Goal: Task Accomplishment & Management: Manage account settings

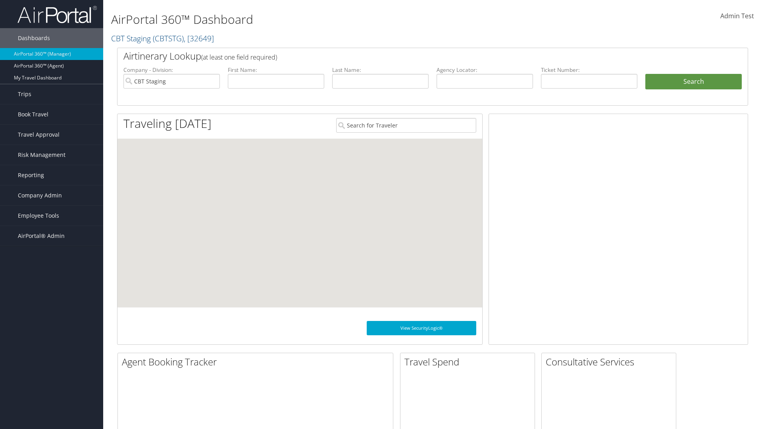
click at [52, 195] on span "Company Admin" at bounding box center [40, 195] width 44 height 20
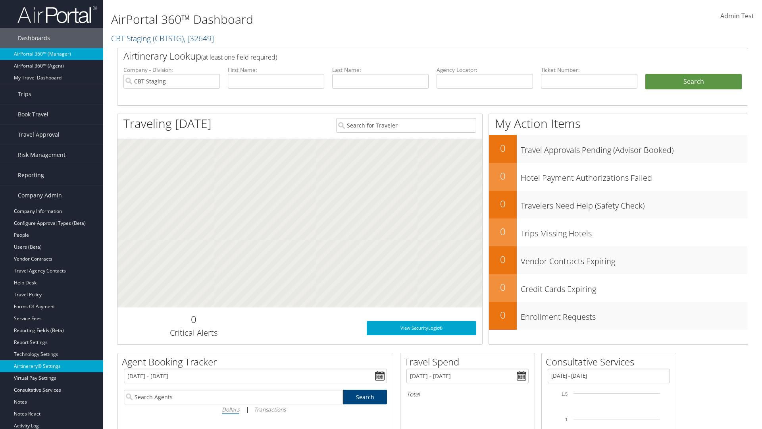
click at [52, 366] on link "Airtinerary® Settings" at bounding box center [51, 366] width 103 height 12
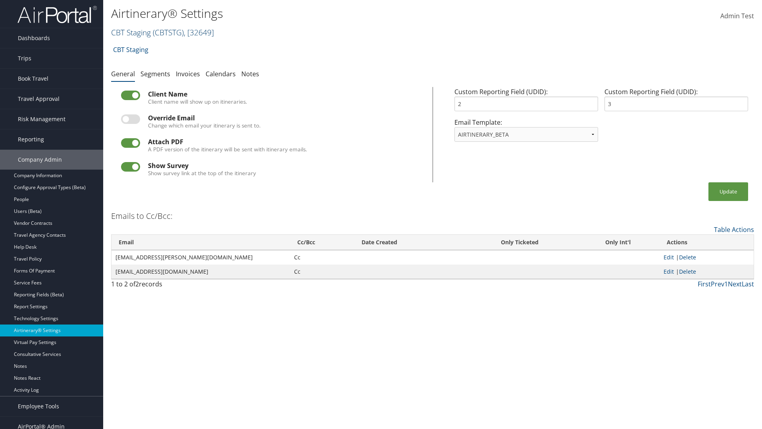
click at [131, 32] on link "CBT Staging ( CBTSTG ) , [ 32649 ]" at bounding box center [162, 32] width 103 height 11
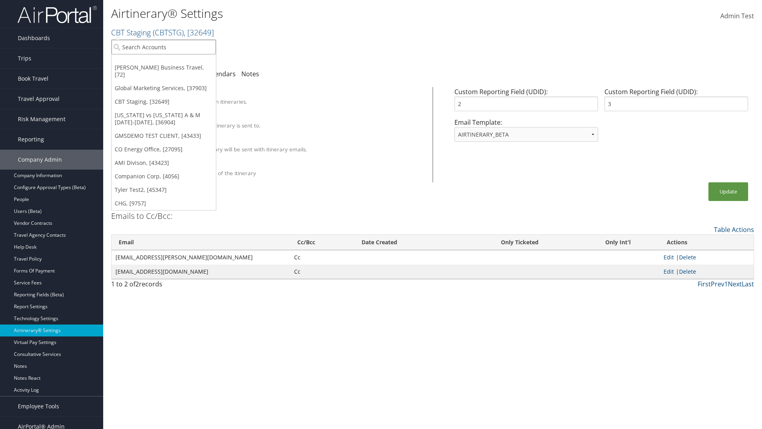
click at [164, 47] on input "search" at bounding box center [164, 47] width 104 height 15
type input "Global Marketing Services"
click at [171, 62] on div "Global Marketing Services (301946), [37903]" at bounding box center [171, 61] width 128 height 7
